Goal: Task Accomplishment & Management: Manage account settings

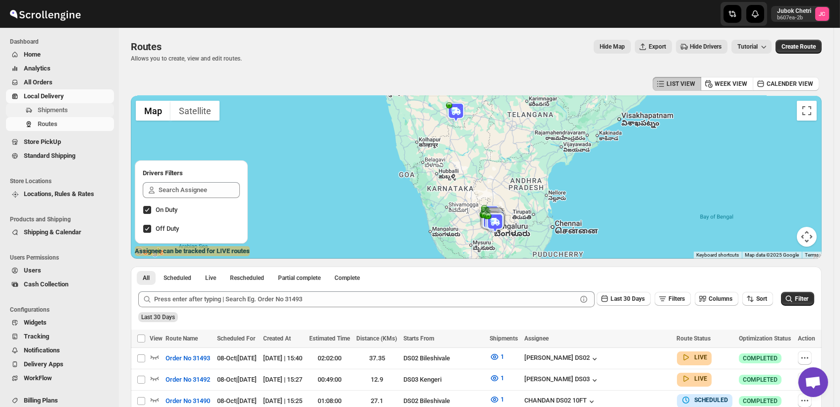
click at [59, 107] on span "Shipments" at bounding box center [53, 109] width 30 height 7
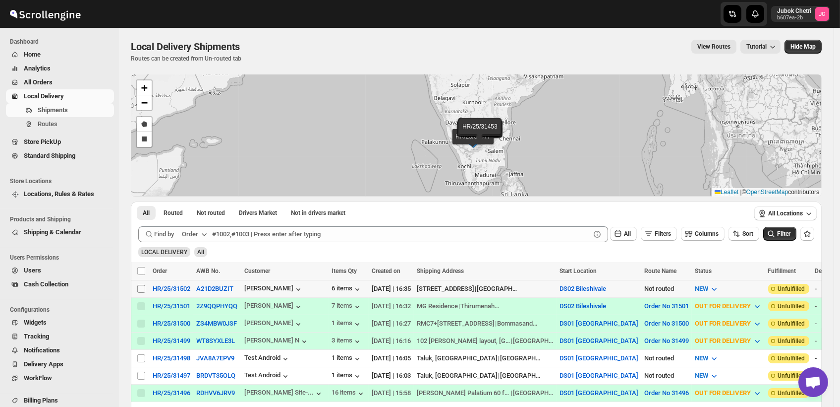
click at [143, 288] on input "Select shipment" at bounding box center [141, 289] width 8 height 8
checkbox input "true"
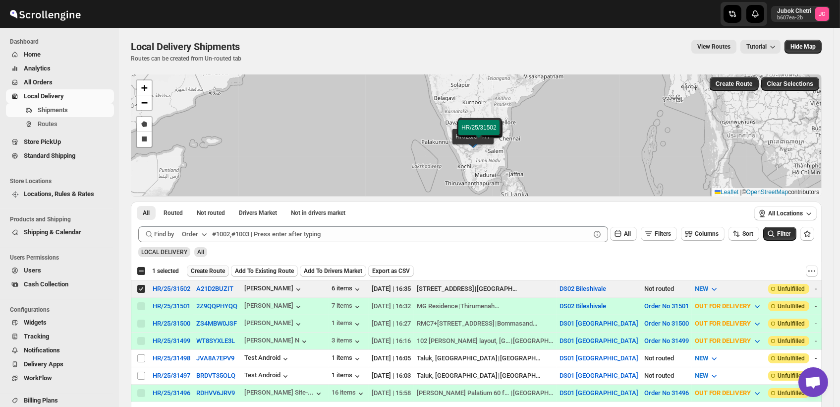
click at [217, 273] on span "Create Route" at bounding box center [208, 271] width 34 height 8
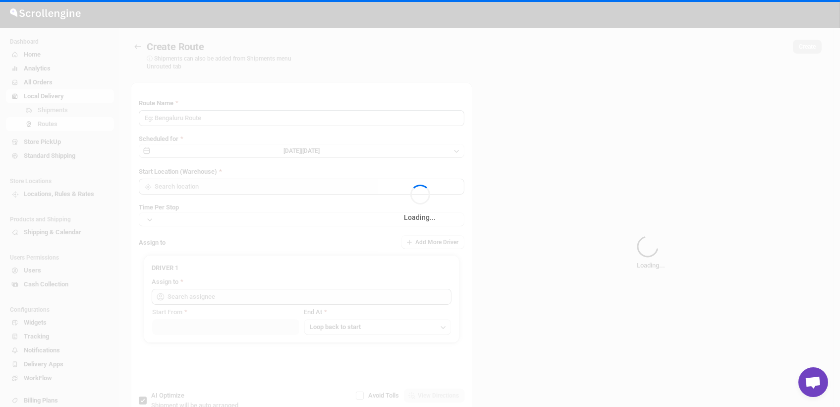
type input "Route - 08/10-0437"
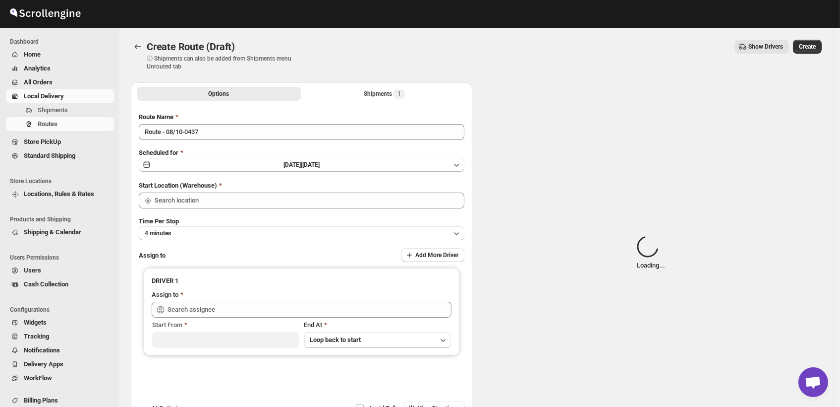
type input "DS02 Bileshivale"
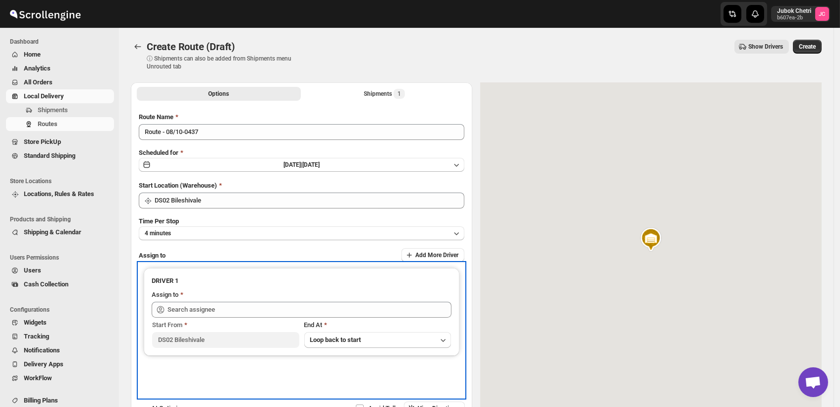
click at [217, 273] on div "DRIVER 1 Assign to Start From DS02 Bileshivale End At Loop back to start" at bounding box center [302, 312] width 316 height 88
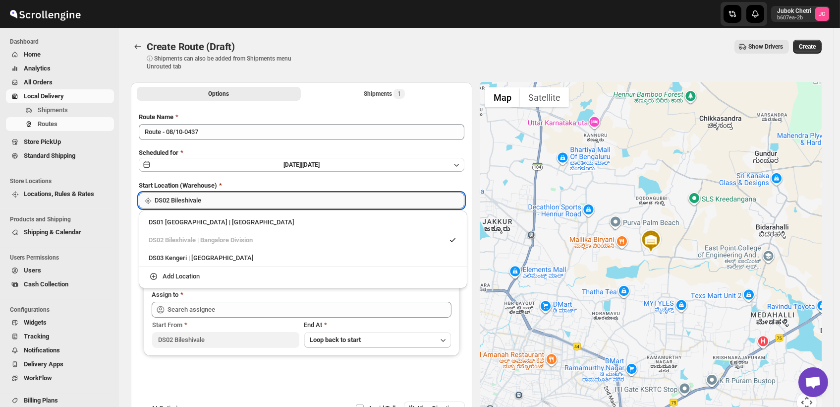
click at [247, 195] on input "DS02 Bileshivale" at bounding box center [310, 200] width 310 height 16
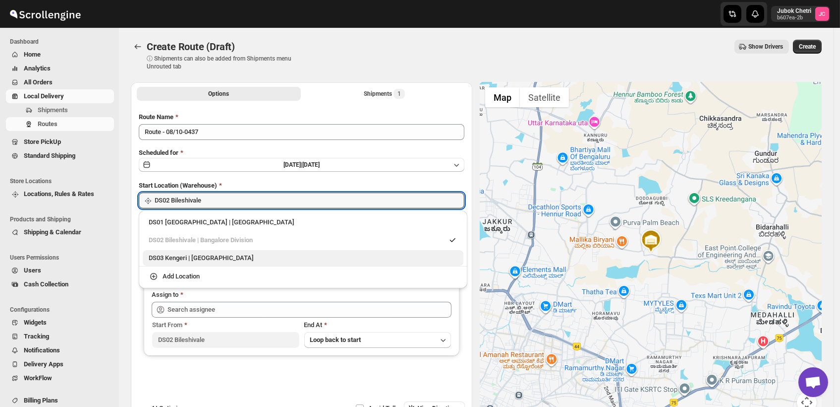
click at [240, 258] on div "DS03 Kengeri | [GEOGRAPHIC_DATA]" at bounding box center [303, 258] width 309 height 10
type input "DS03 Kengeri"
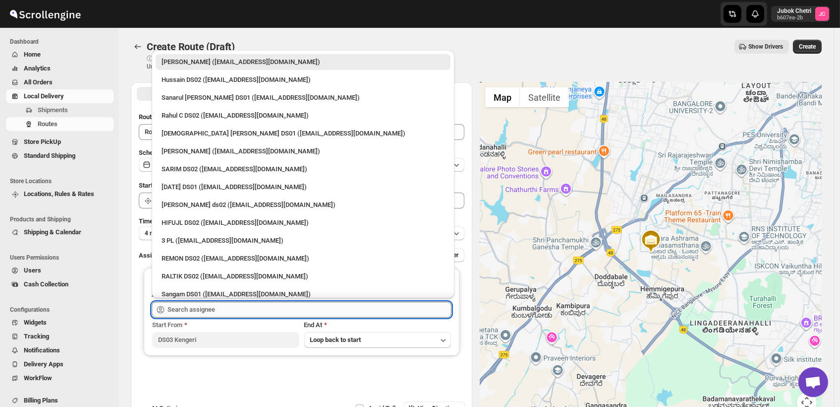
click at [248, 315] on input "text" at bounding box center [310, 309] width 284 height 16
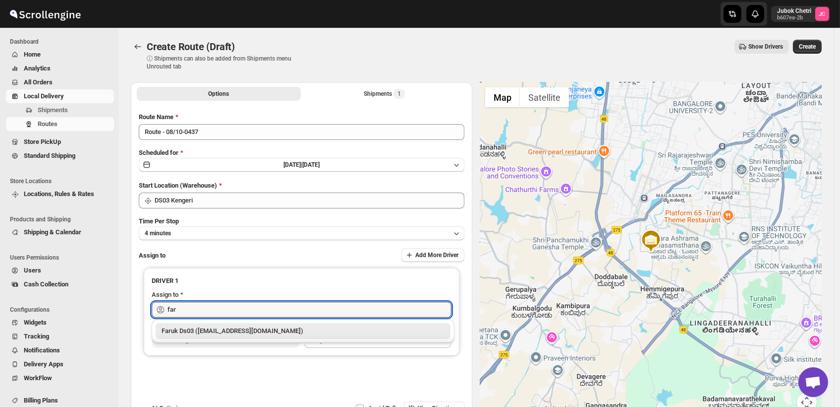
click at [243, 331] on div "Faruk Ds03 ([EMAIL_ADDRESS][DOMAIN_NAME])" at bounding box center [303, 331] width 283 height 10
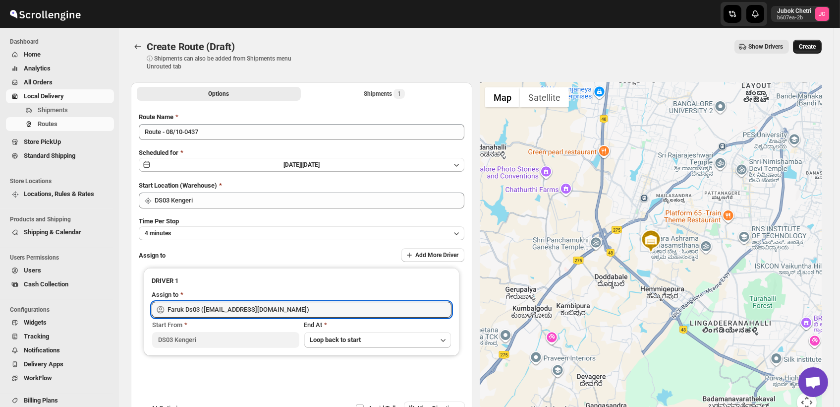
type input "Faruk Ds03 ([EMAIL_ADDRESS][DOMAIN_NAME])"
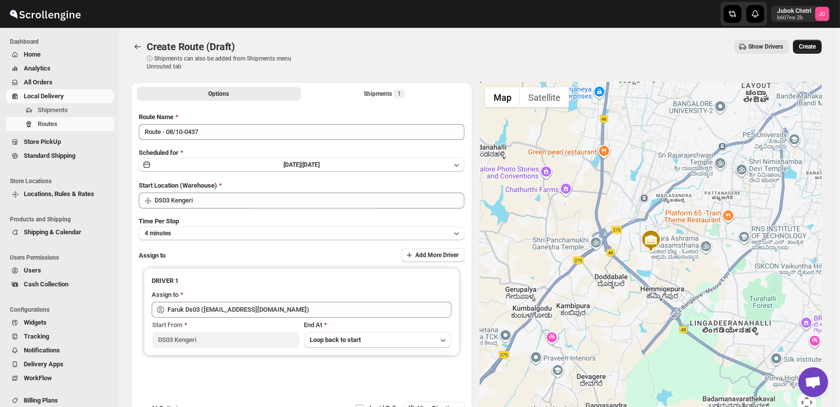
click at [815, 44] on span "Create" at bounding box center [807, 47] width 17 height 8
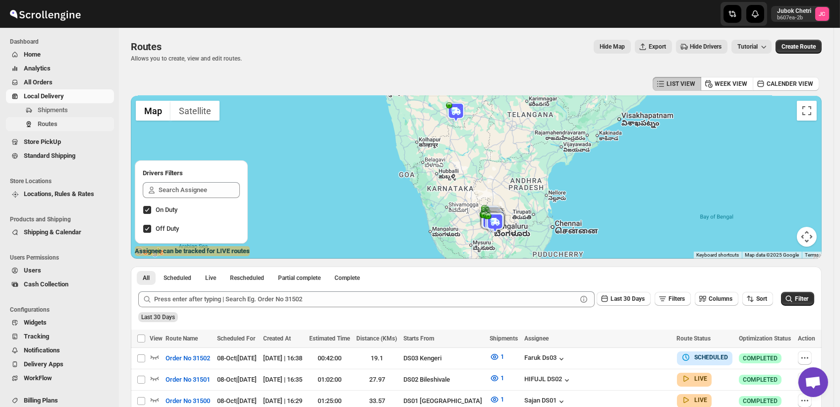
click at [55, 125] on span "Routes" at bounding box center [48, 123] width 20 height 7
click at [142, 358] on input "Select route" at bounding box center [141, 358] width 8 height 8
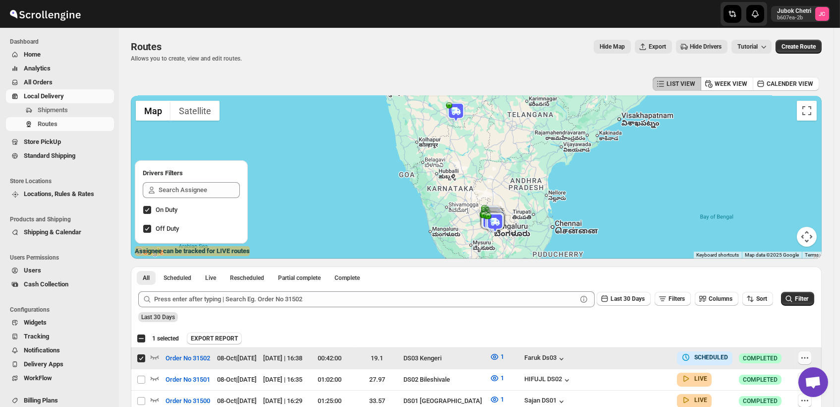
click at [806, 358] on icon "button" at bounding box center [805, 358] width 10 height 10
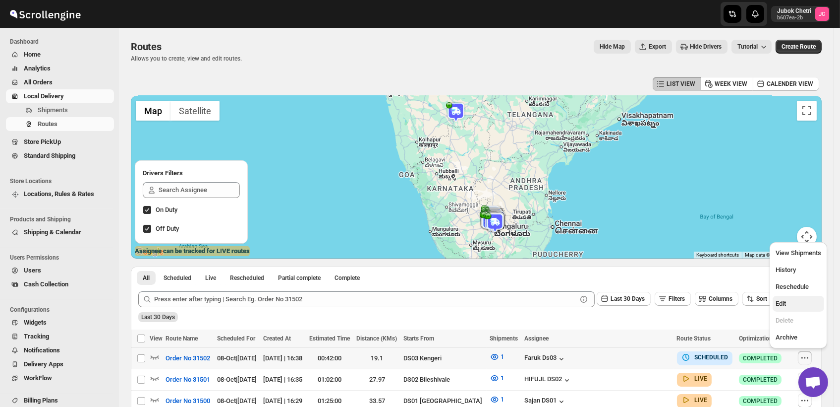
click at [796, 306] on span "Edit" at bounding box center [799, 304] width 46 height 10
checkbox input "true"
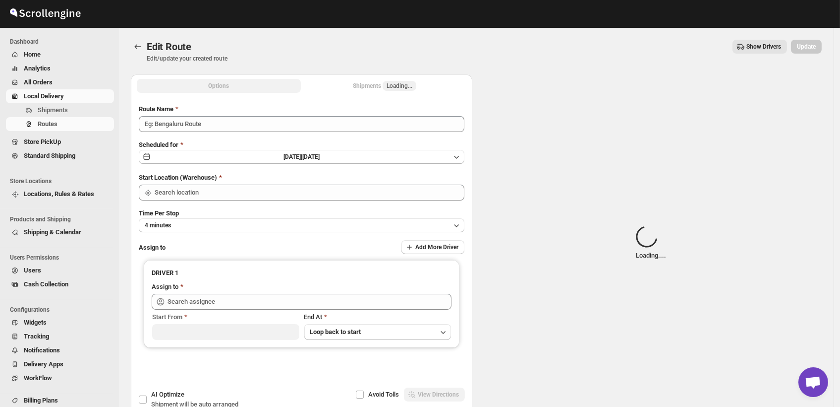
type input "Order No 31502"
type input "DS03 Kengeri"
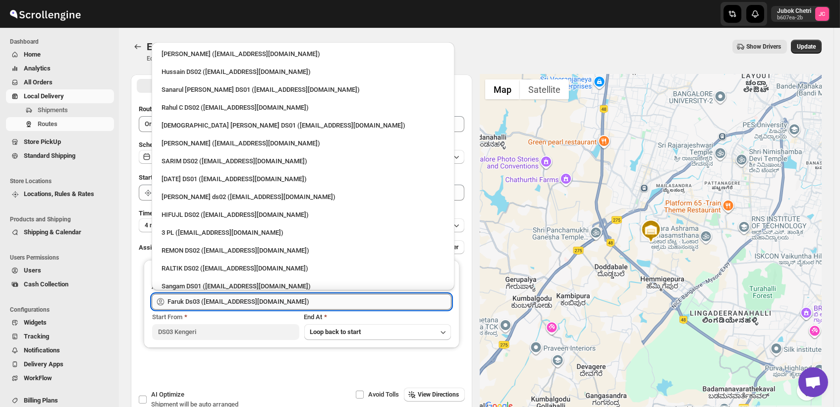
click at [306, 302] on input "Faruk Ds03 ([EMAIL_ADDRESS][DOMAIN_NAME])" at bounding box center [310, 302] width 284 height 16
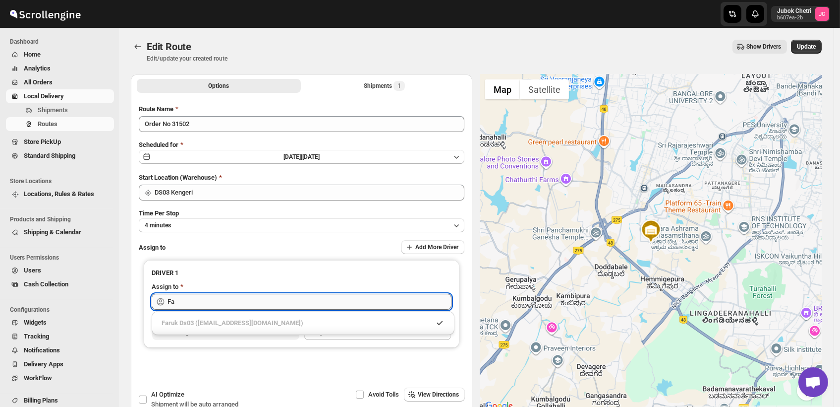
type input "F"
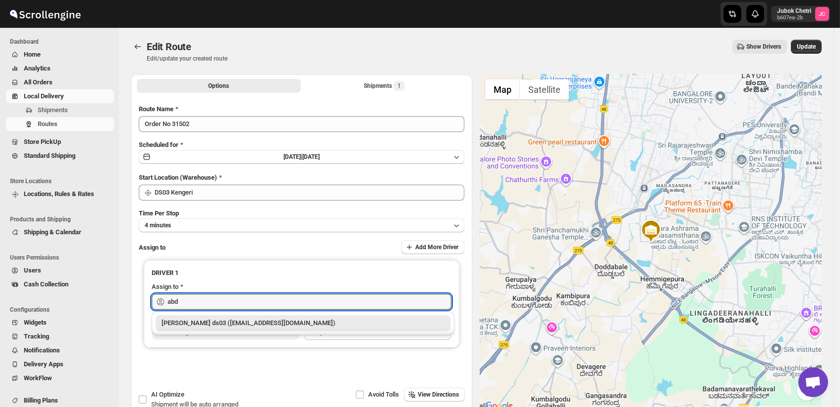
click at [293, 322] on div "[PERSON_NAME] ds03 ([EMAIL_ADDRESS][DOMAIN_NAME])" at bounding box center [303, 323] width 283 height 10
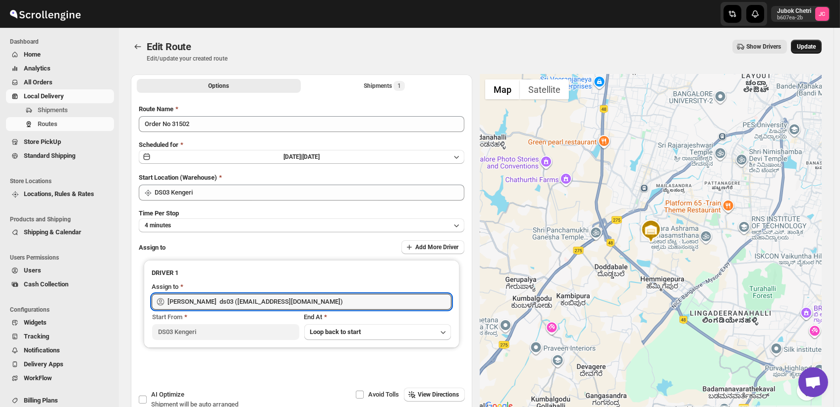
type input "[PERSON_NAME] ds03 ([EMAIL_ADDRESS][DOMAIN_NAME])"
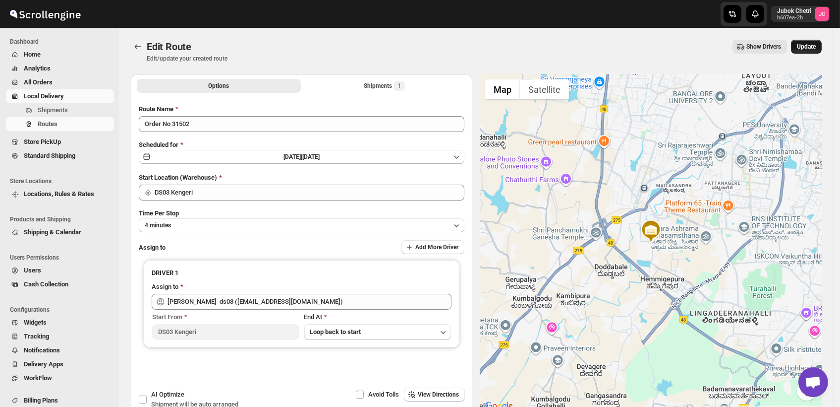
click at [812, 45] on span "Update" at bounding box center [806, 47] width 19 height 8
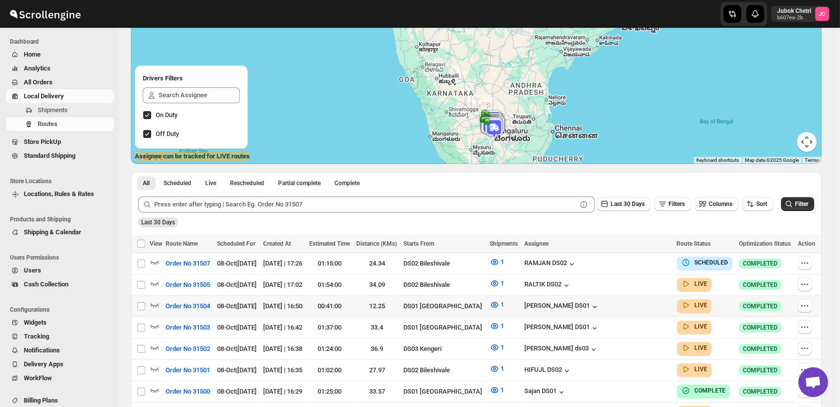
scroll to position [92, 0]
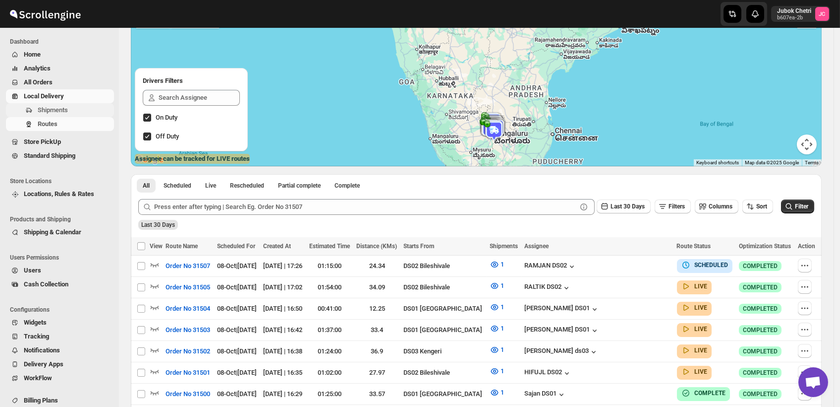
click at [57, 105] on span "Shipments" at bounding box center [75, 110] width 74 height 10
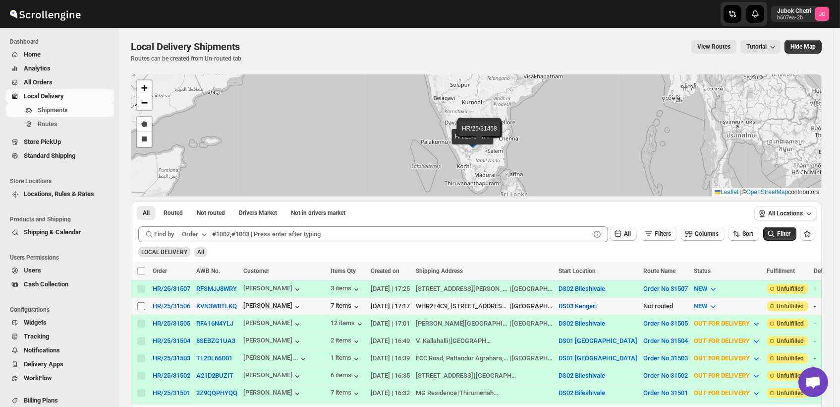
click at [143, 304] on input "Select shipment" at bounding box center [141, 306] width 8 height 8
checkbox input "true"
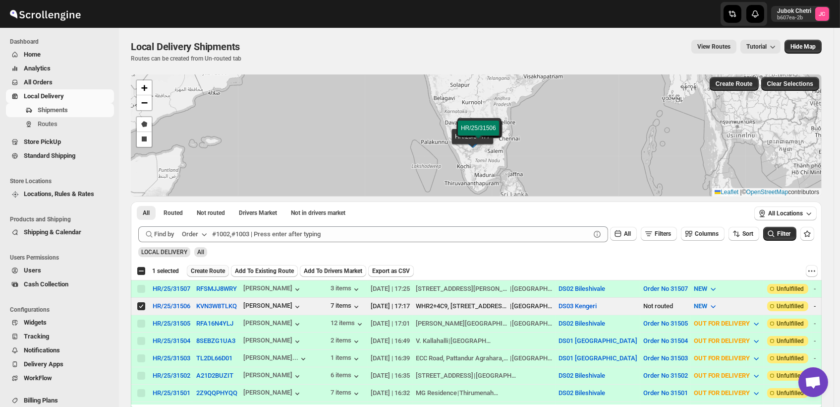
click at [214, 269] on span "Create Route" at bounding box center [208, 271] width 34 height 8
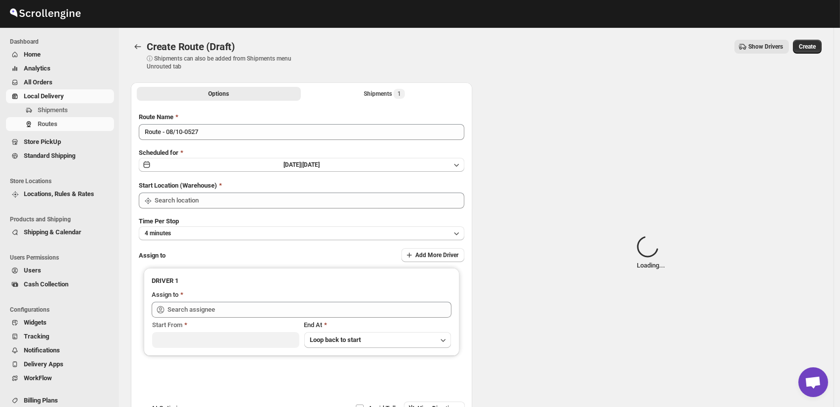
type input "DS03 Kengeri"
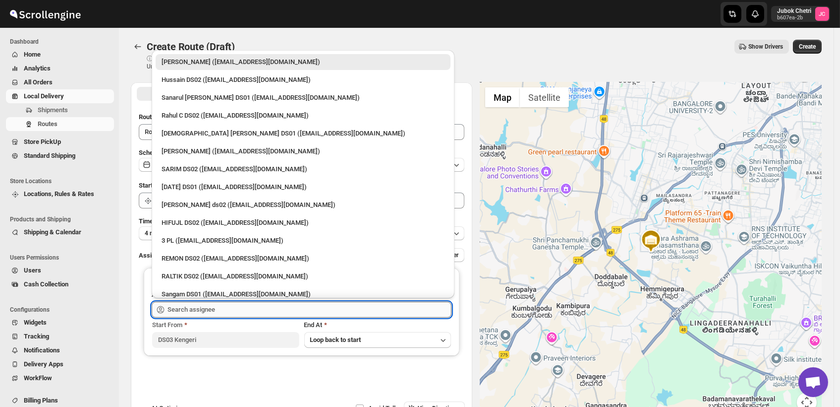
click at [214, 313] on input "text" at bounding box center [310, 309] width 284 height 16
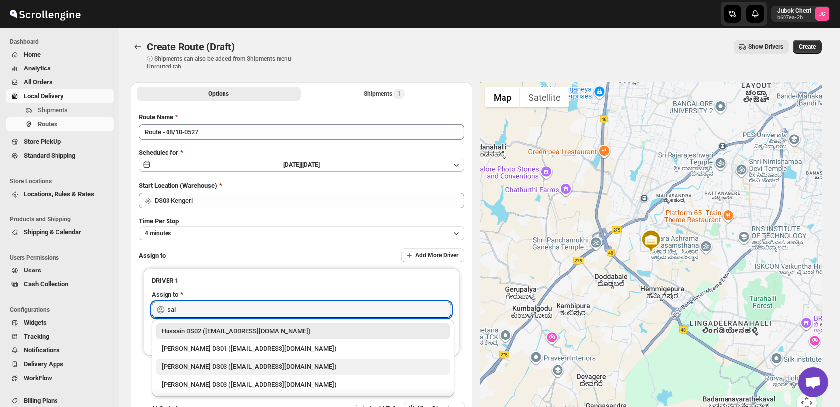
click at [229, 360] on div "[PERSON_NAME] DS03 ([EMAIL_ADDRESS][DOMAIN_NAME])" at bounding box center [303, 367] width 295 height 16
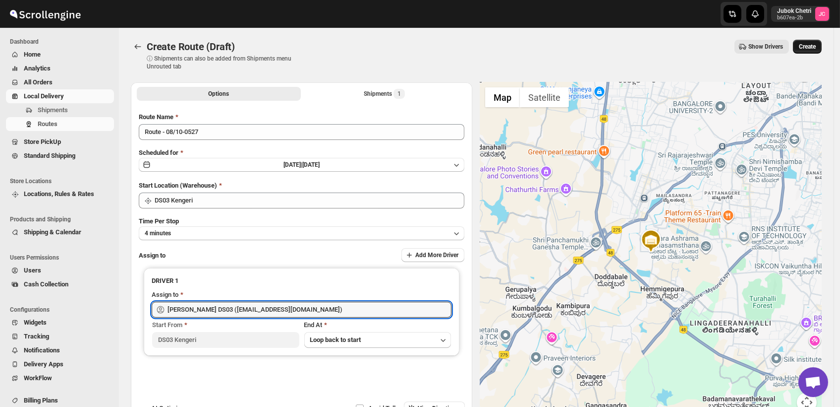
type input "[PERSON_NAME] DS03 ([EMAIL_ADDRESS][DOMAIN_NAME])"
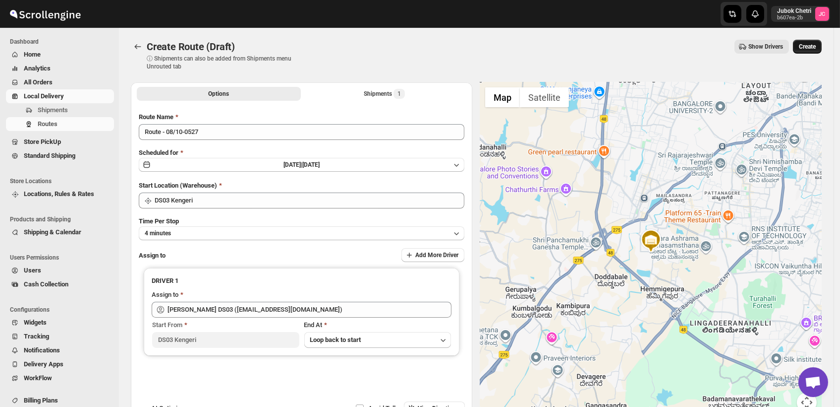
click at [814, 49] on span "Create" at bounding box center [807, 47] width 17 height 8
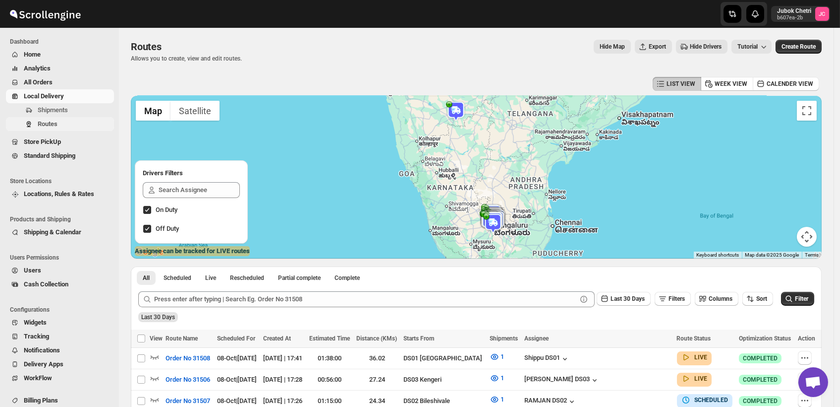
click at [58, 121] on span "Routes" at bounding box center [48, 123] width 20 height 7
click at [69, 123] on span "Routes" at bounding box center [75, 124] width 74 height 10
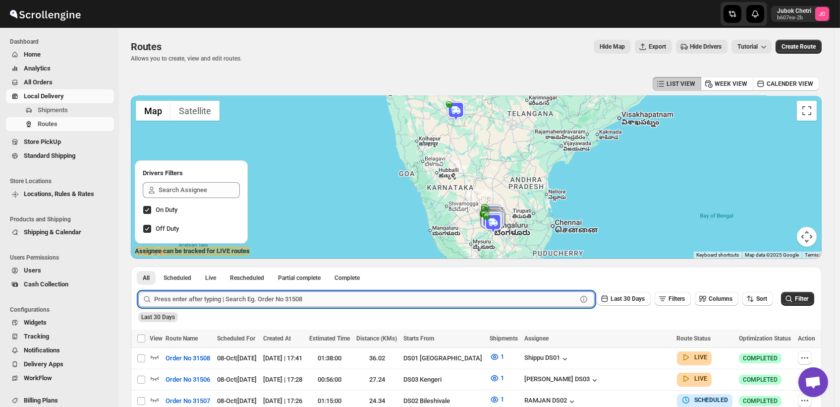
click at [199, 302] on input "text" at bounding box center [365, 299] width 423 height 16
type input "31409"
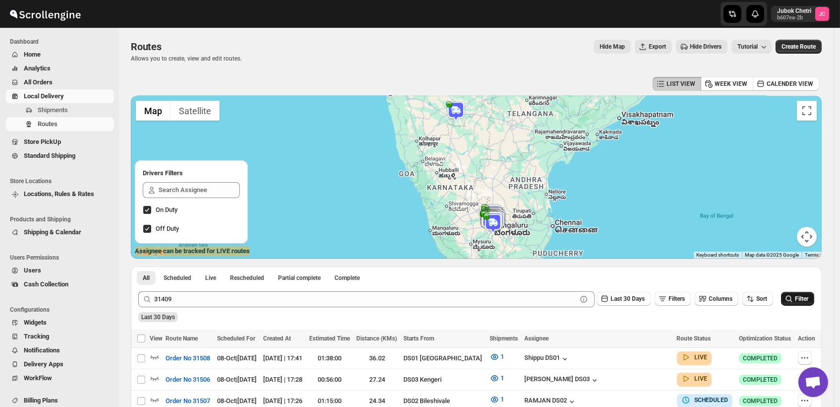
click at [794, 299] on icon "submit" at bounding box center [789, 299] width 10 height 10
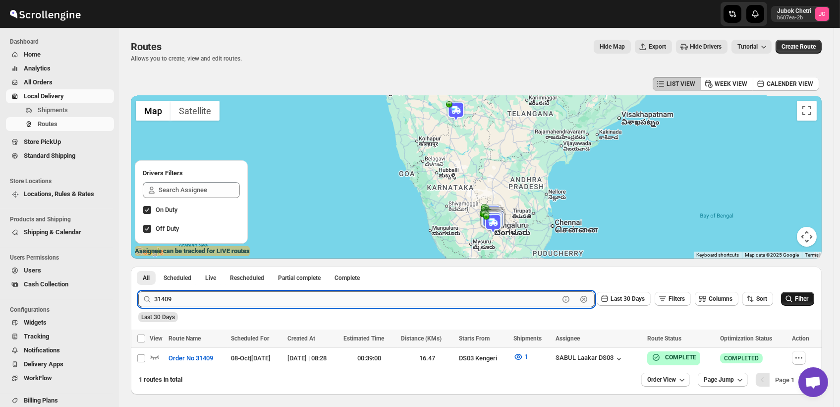
click at [195, 305] on input "31409" at bounding box center [356, 299] width 405 height 16
type input "31449"
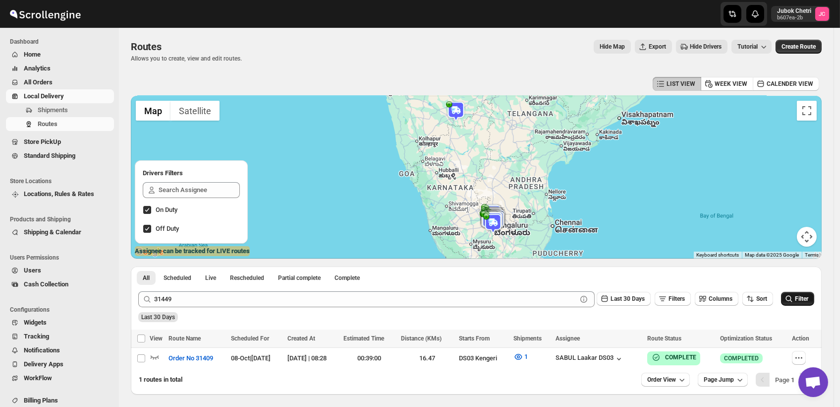
click at [794, 298] on icon "submit" at bounding box center [789, 299] width 10 height 10
click at [189, 358] on span "Order No 31449" at bounding box center [191, 358] width 45 height 10
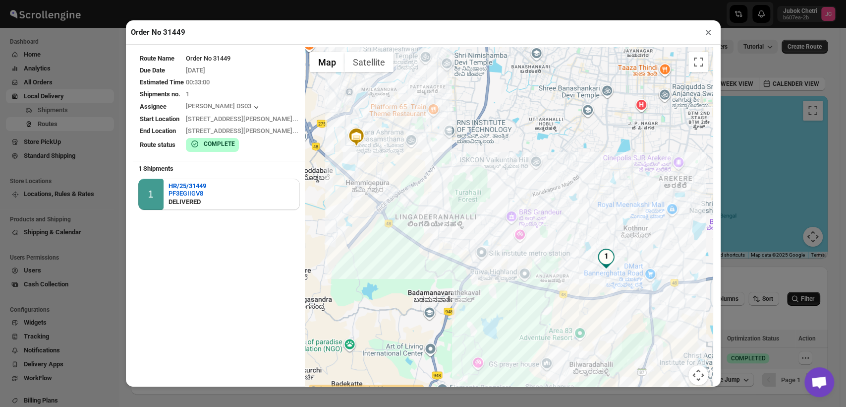
click at [710, 32] on button "×" at bounding box center [709, 32] width 14 height 14
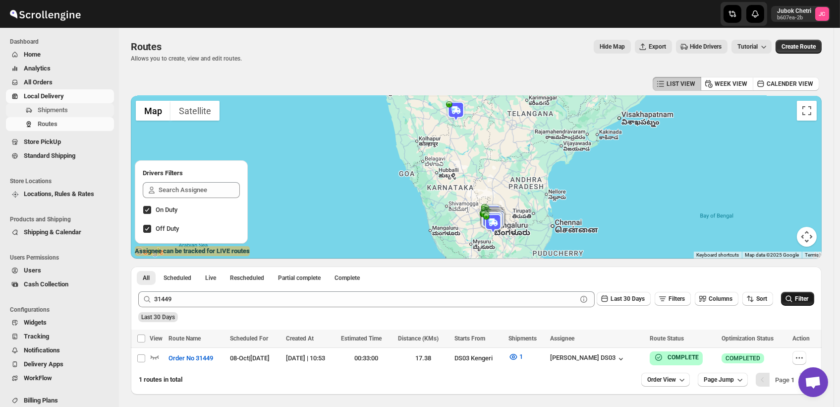
click at [72, 112] on span "Shipments" at bounding box center [75, 110] width 74 height 10
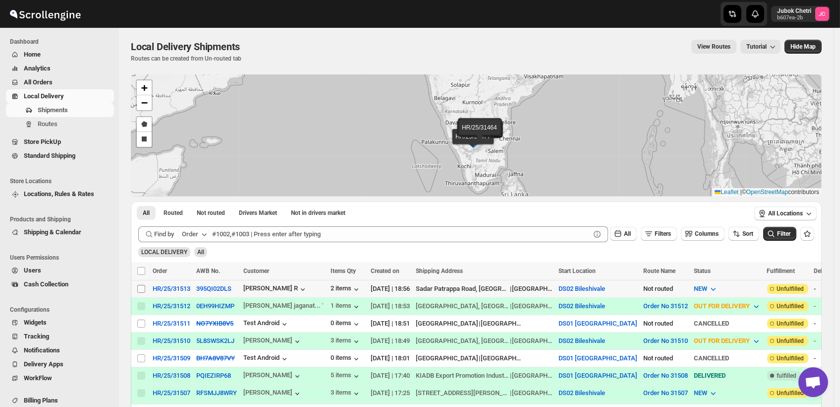
click at [142, 288] on input "Select shipment" at bounding box center [141, 289] width 8 height 8
checkbox input "true"
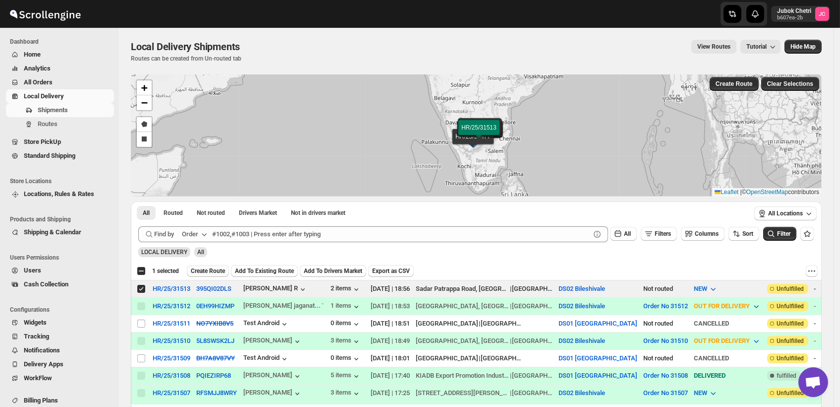
click at [213, 269] on span "Create Route" at bounding box center [208, 271] width 34 height 8
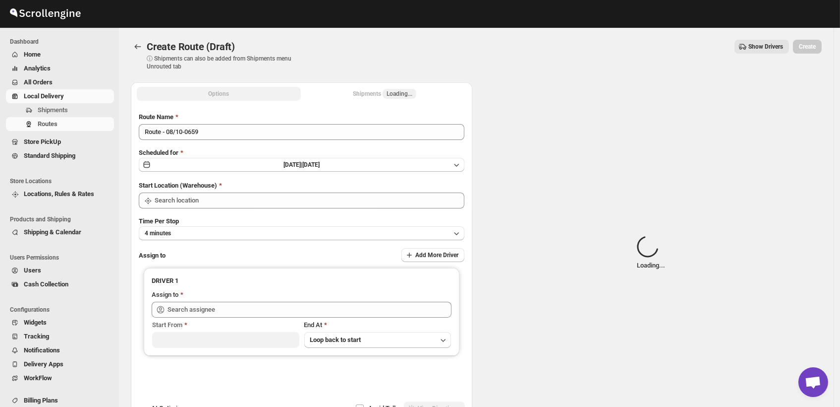
type input "DS02 Bileshivale"
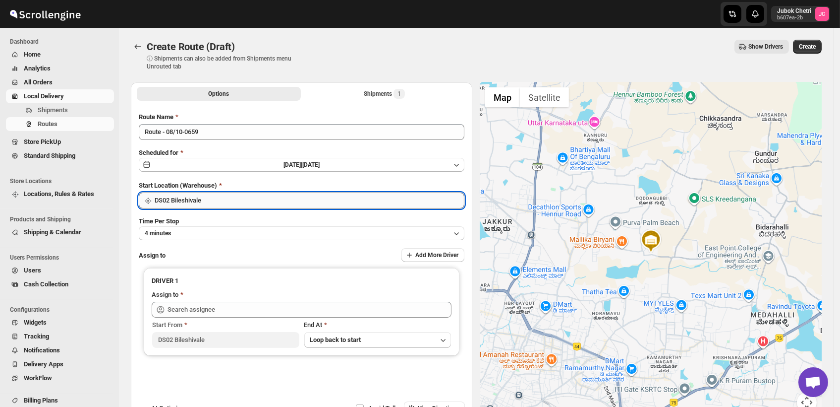
click at [283, 201] on input "DS02 Bileshivale" at bounding box center [310, 200] width 310 height 16
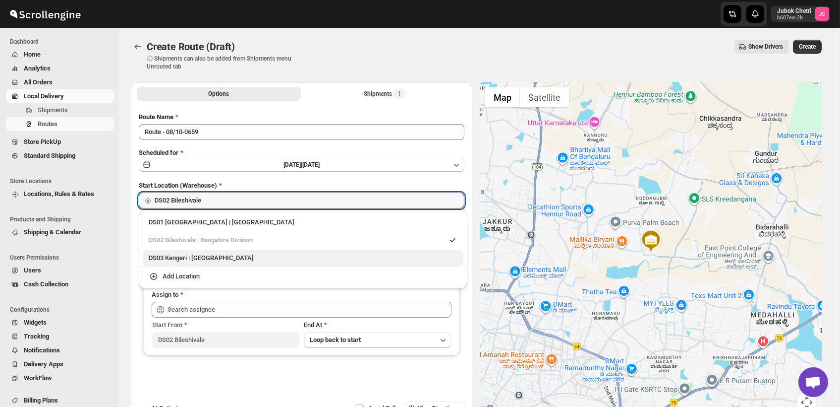
click at [227, 261] on div "DS03 Kengeri | [GEOGRAPHIC_DATA]" at bounding box center [303, 258] width 309 height 10
type input "DS03 Kengeri"
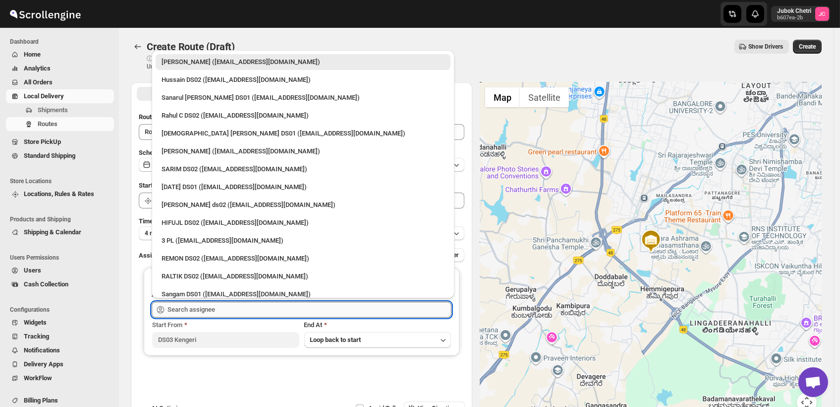
click at [234, 308] on input "text" at bounding box center [310, 309] width 284 height 16
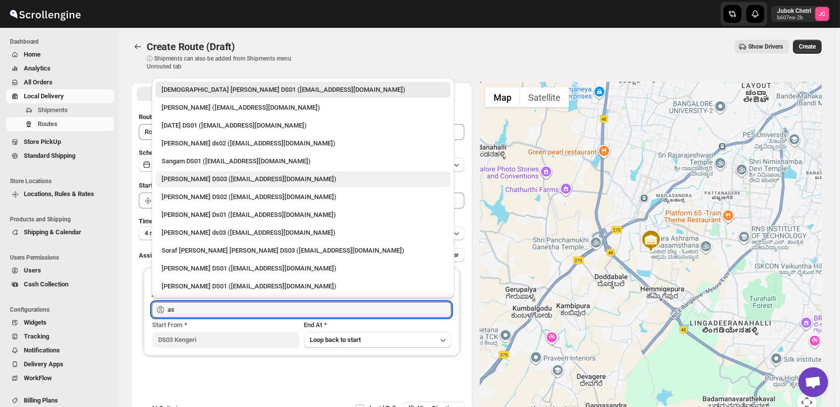
click at [210, 180] on div "[PERSON_NAME] DS03 ([EMAIL_ADDRESS][DOMAIN_NAME])" at bounding box center [303, 179] width 283 height 10
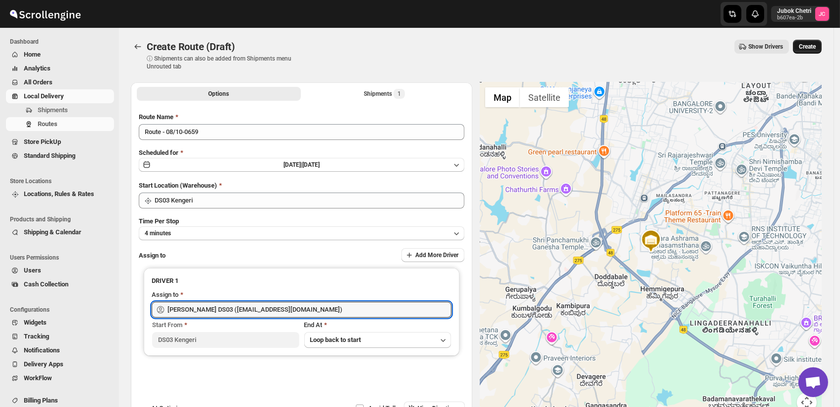
type input "[PERSON_NAME] DS03 ([EMAIL_ADDRESS][DOMAIN_NAME])"
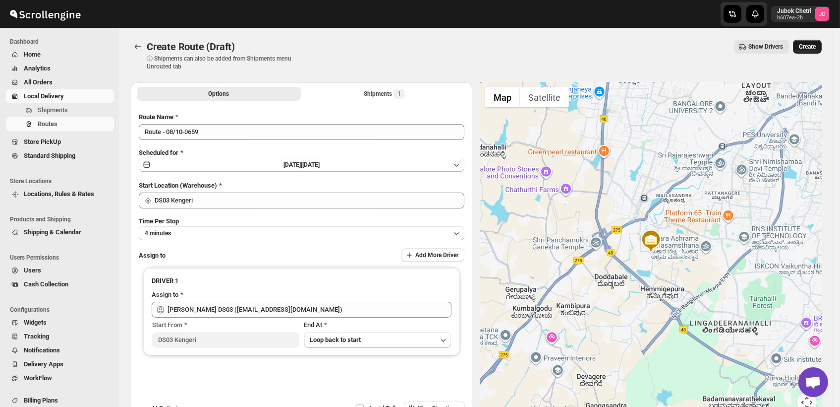
click at [811, 45] on span "Create" at bounding box center [807, 47] width 17 height 8
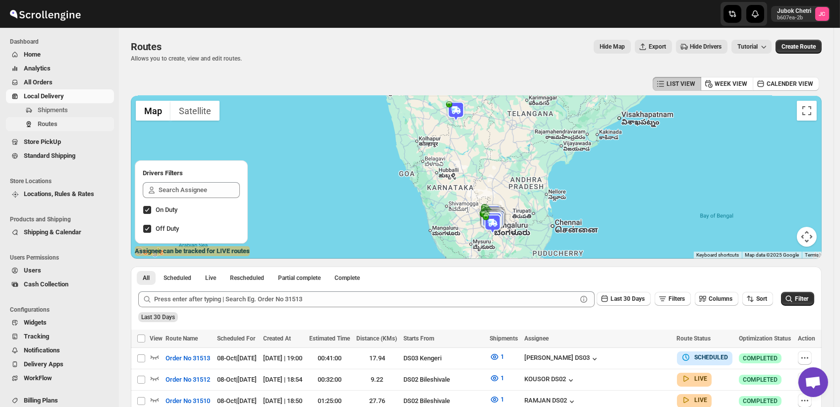
click at [54, 120] on span "Routes" at bounding box center [48, 123] width 20 height 7
click at [806, 358] on icon "button" at bounding box center [805, 357] width 1 height 1
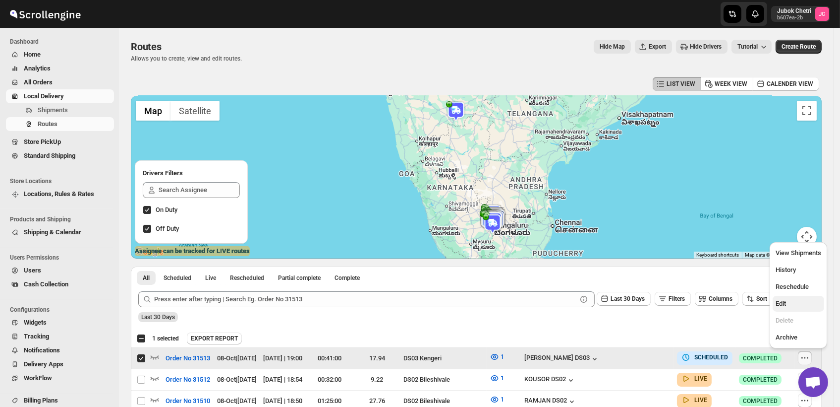
click at [794, 307] on span "Edit" at bounding box center [799, 304] width 46 height 10
checkbox input "false"
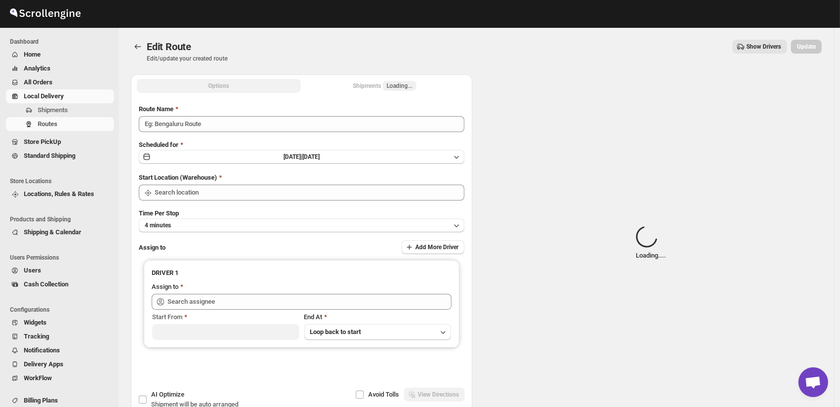
type input "Order No 31513"
type input "DS03 Kengeri"
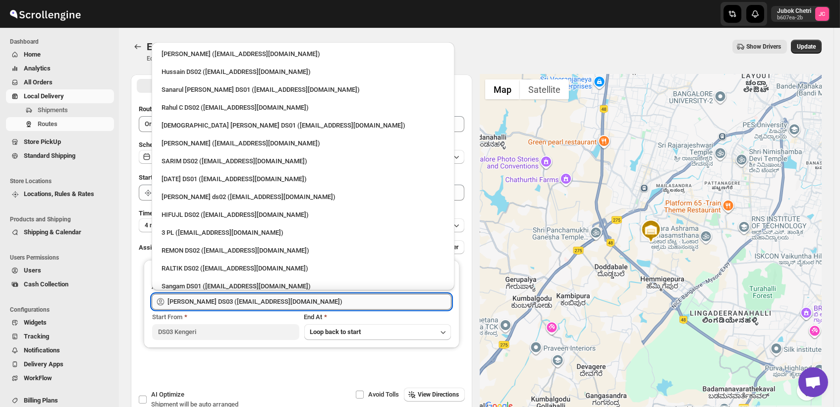
click at [307, 297] on input "[PERSON_NAME] DS03 ([EMAIL_ADDRESS][DOMAIN_NAME])" at bounding box center [310, 302] width 284 height 16
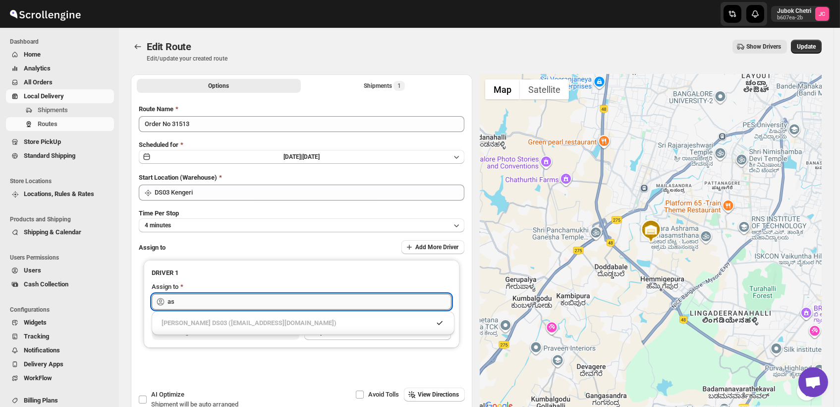
type input "a"
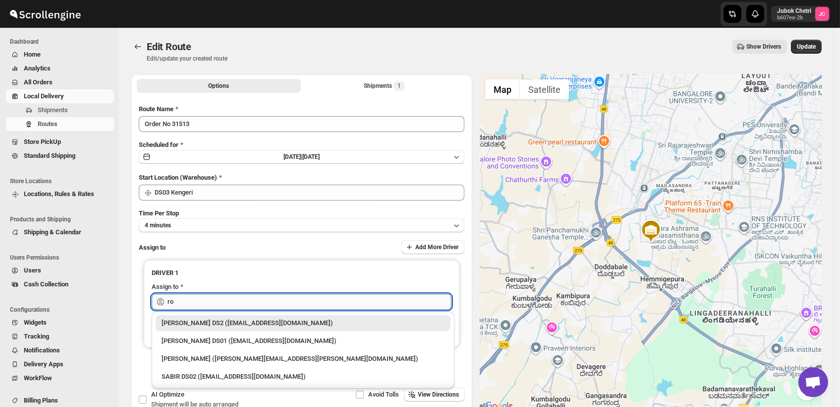
type input "r"
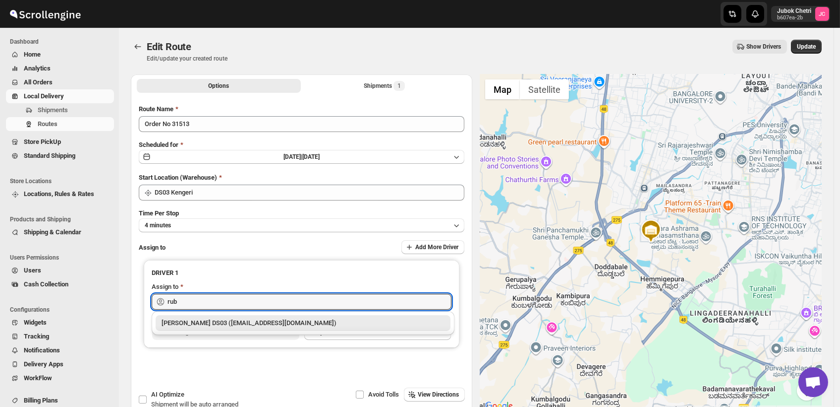
click at [230, 326] on div "[PERSON_NAME] DS03 ([EMAIL_ADDRESS][DOMAIN_NAME])" at bounding box center [303, 323] width 283 height 10
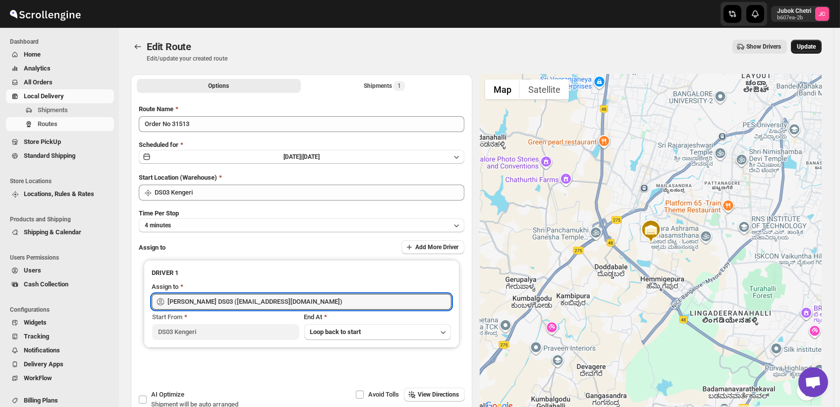
type input "[PERSON_NAME] DS03 ([EMAIL_ADDRESS][DOMAIN_NAME])"
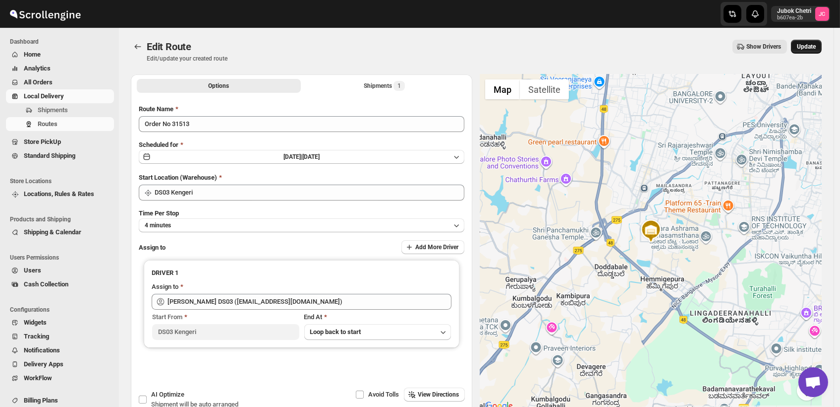
click at [815, 45] on span "Update" at bounding box center [806, 47] width 19 height 8
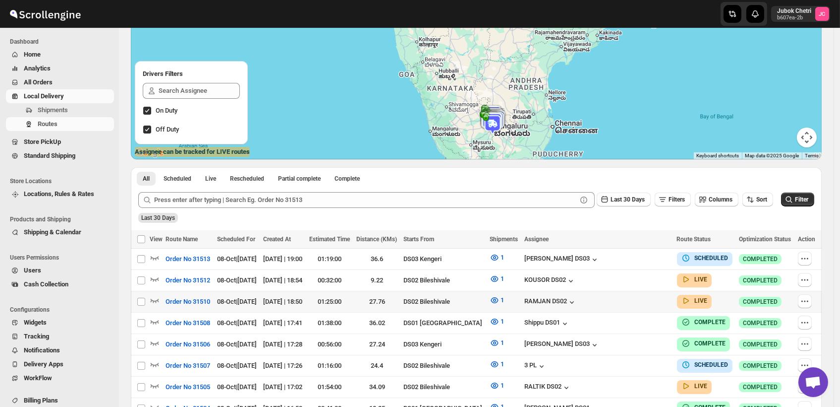
scroll to position [59, 0]
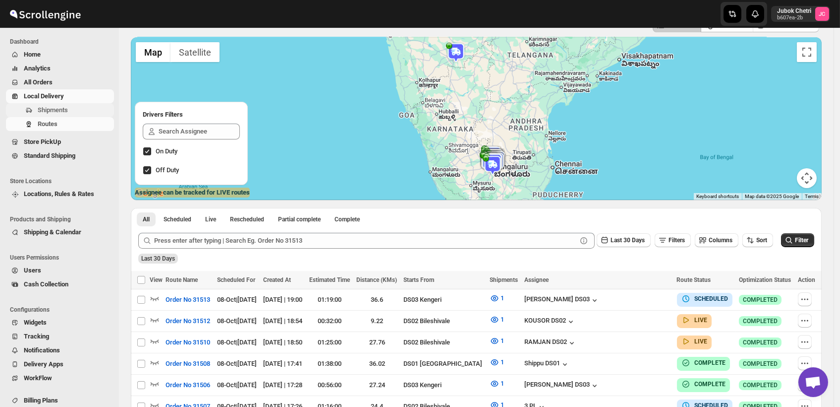
click at [63, 108] on span "Shipments" at bounding box center [53, 109] width 30 height 7
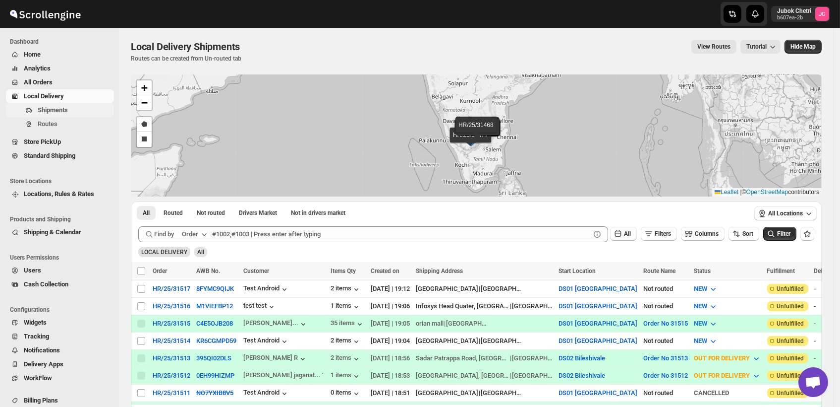
click at [59, 111] on span "Shipments" at bounding box center [53, 109] width 30 height 7
click at [57, 124] on span "Routes" at bounding box center [75, 124] width 74 height 10
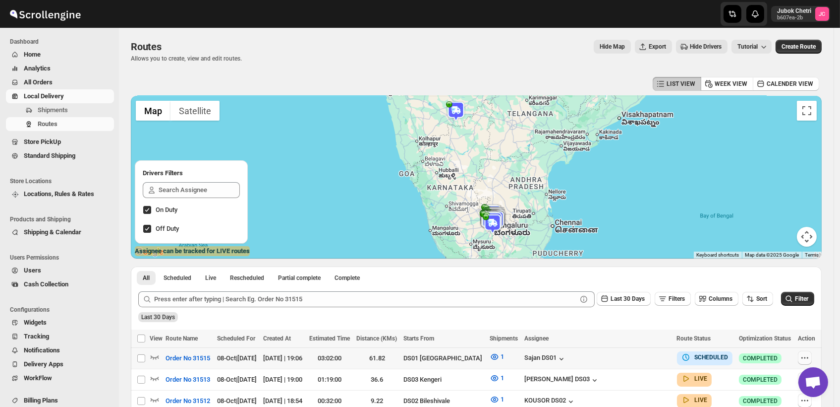
click at [807, 357] on icon "button" at bounding box center [805, 358] width 10 height 10
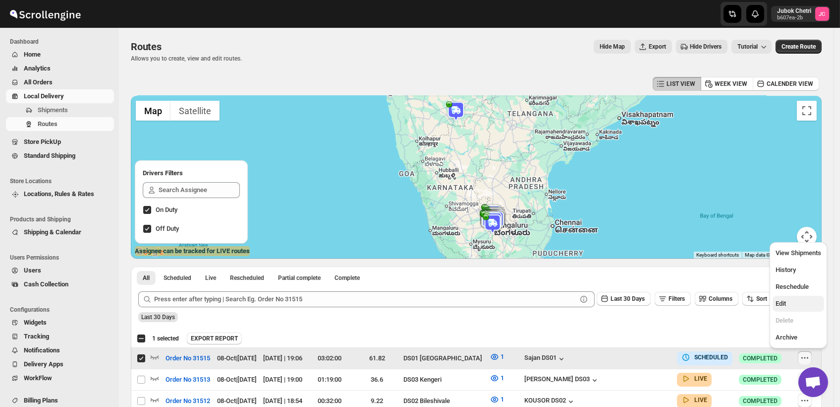
click at [786, 302] on span "Edit" at bounding box center [781, 303] width 10 height 7
checkbox input "false"
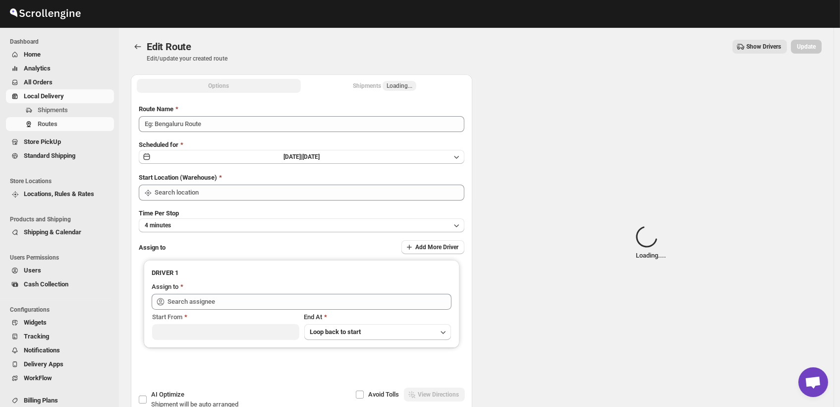
type input "Order No 31515"
type input "DS01 [GEOGRAPHIC_DATA]"
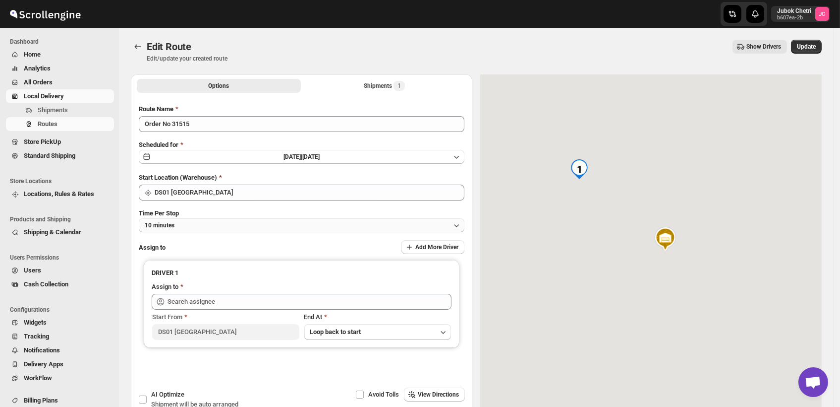
type input "Sajan DS01 ([EMAIL_ADDRESS][DOMAIN_NAME])"
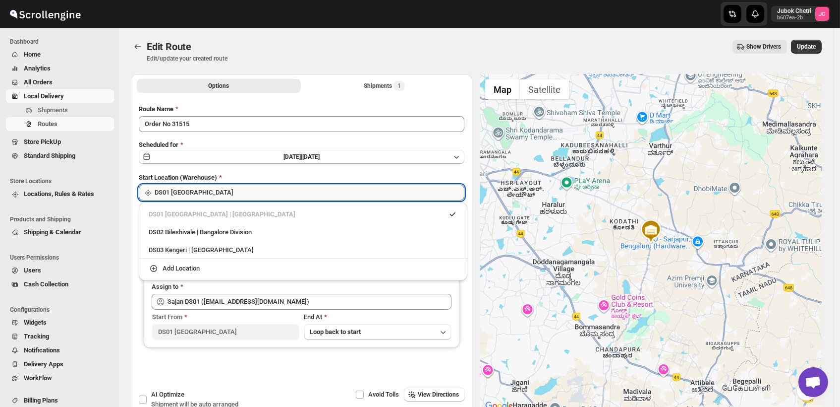
click at [249, 195] on input "DS01 [GEOGRAPHIC_DATA]" at bounding box center [310, 192] width 310 height 16
click at [217, 249] on div "DS03 Kengeri | [GEOGRAPHIC_DATA]" at bounding box center [303, 250] width 309 height 10
type input "DS03 Kengeri"
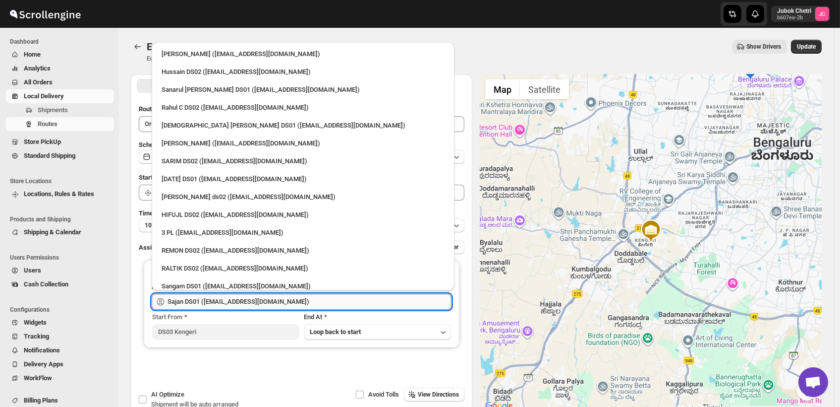
click at [287, 298] on input "Sajan DS01 ([EMAIL_ADDRESS][DOMAIN_NAME])" at bounding box center [310, 302] width 284 height 16
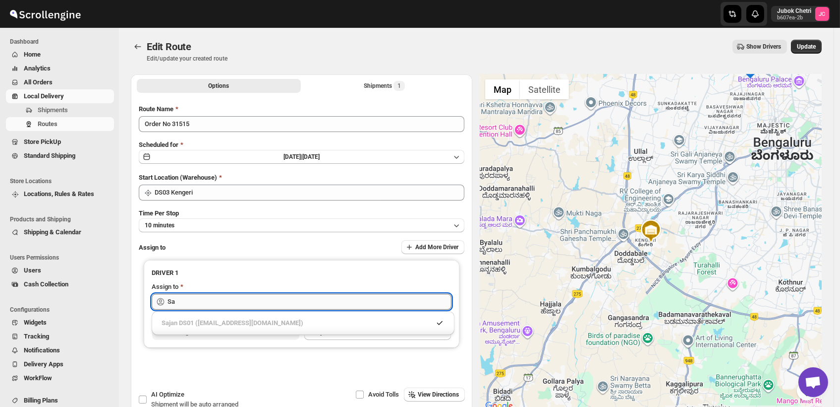
type input "S"
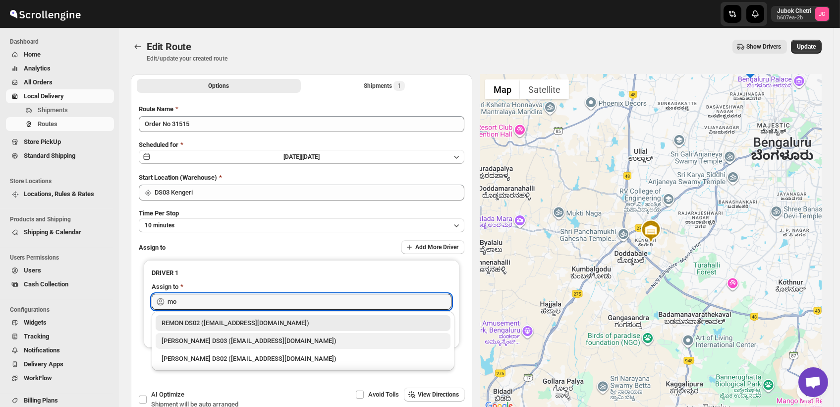
click at [276, 341] on div "[PERSON_NAME] DS03 ([EMAIL_ADDRESS][DOMAIN_NAME])" at bounding box center [303, 341] width 283 height 10
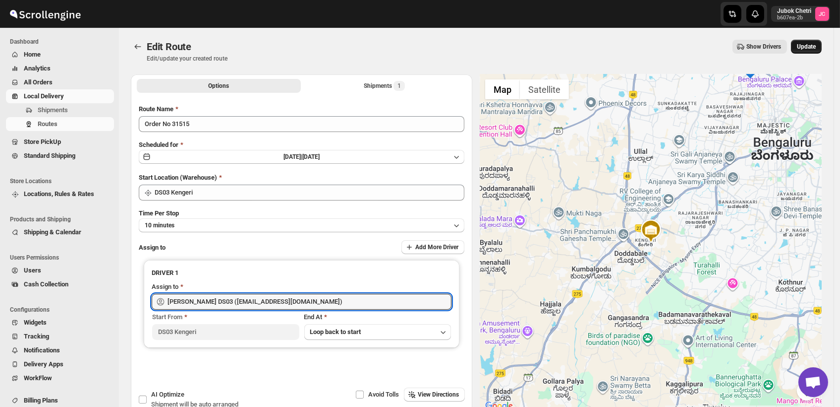
type input "[PERSON_NAME] DS03 ([EMAIL_ADDRESS][DOMAIN_NAME])"
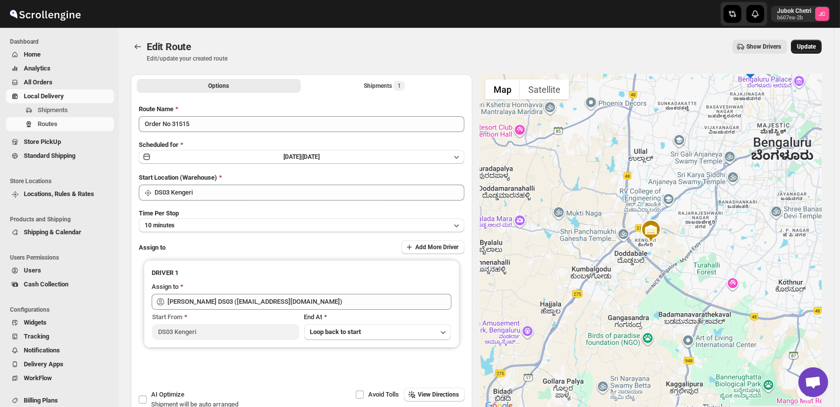
click at [808, 42] on button "Update" at bounding box center [806, 47] width 31 height 14
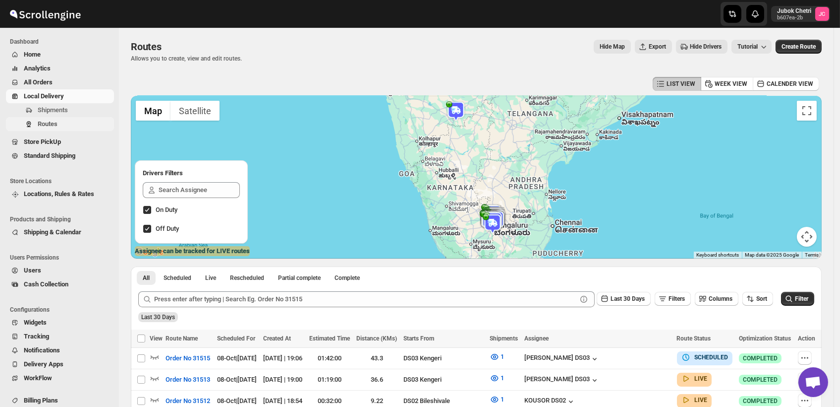
click at [47, 124] on span "Routes" at bounding box center [48, 123] width 20 height 7
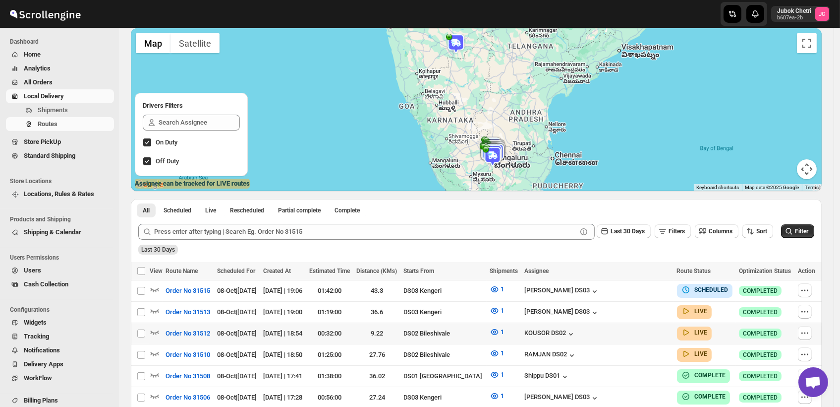
scroll to position [67, 0]
click at [144, 309] on input "Select route" at bounding box center [141, 312] width 8 height 8
checkbox input "true"
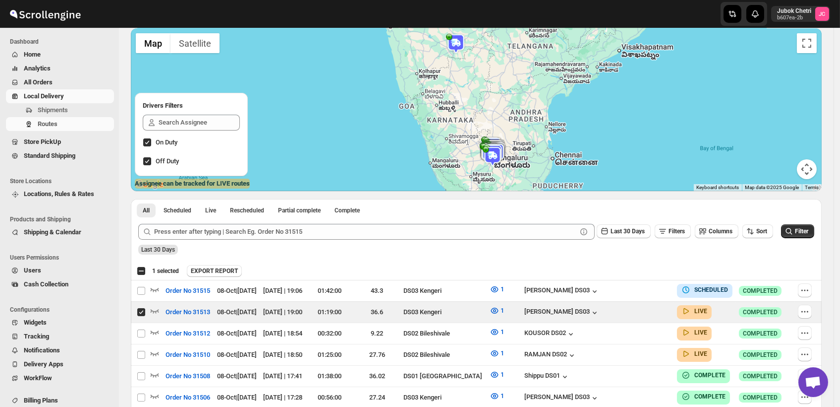
click at [809, 166] on button "Map camera controls" at bounding box center [807, 169] width 20 height 20
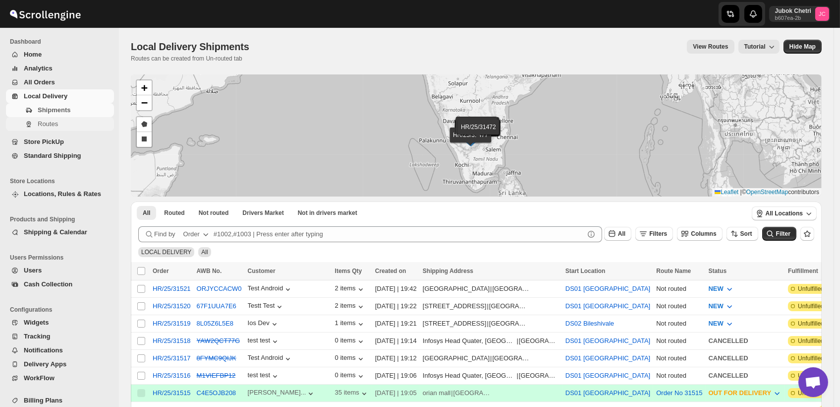
click at [54, 123] on span "Routes" at bounding box center [48, 123] width 20 height 7
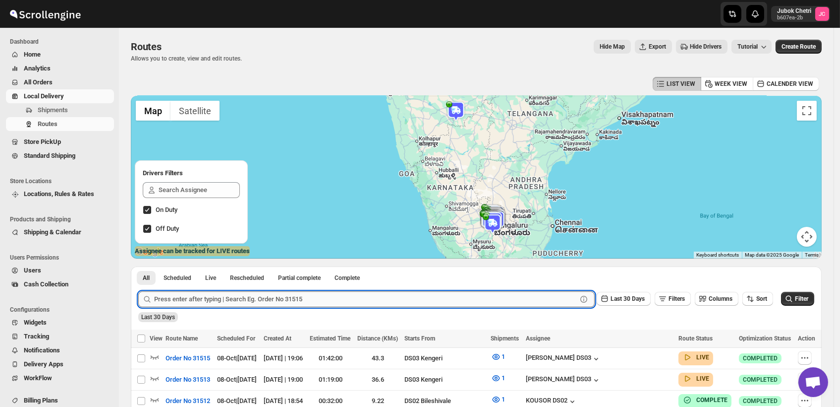
click at [191, 300] on input "text" at bounding box center [365, 299] width 423 height 16
click at [165, 300] on input "text" at bounding box center [365, 299] width 423 height 16
click at [307, 300] on input "text" at bounding box center [365, 299] width 423 height 16
type input "31468"
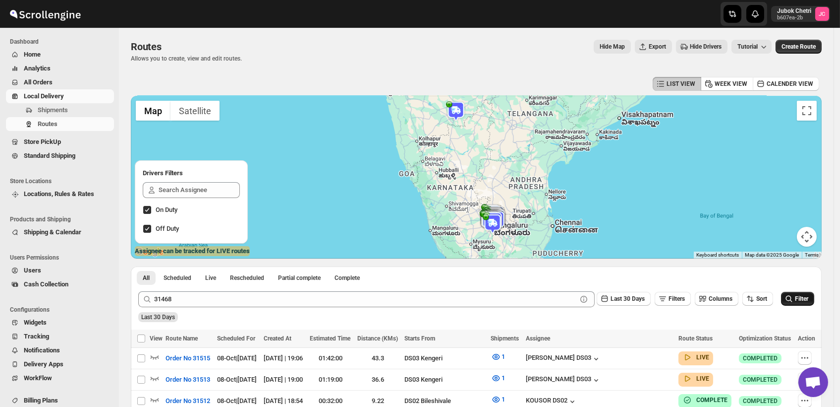
click at [802, 298] on span "Filter" at bounding box center [801, 298] width 13 height 7
